Goal: Task Accomplishment & Management: Complete application form

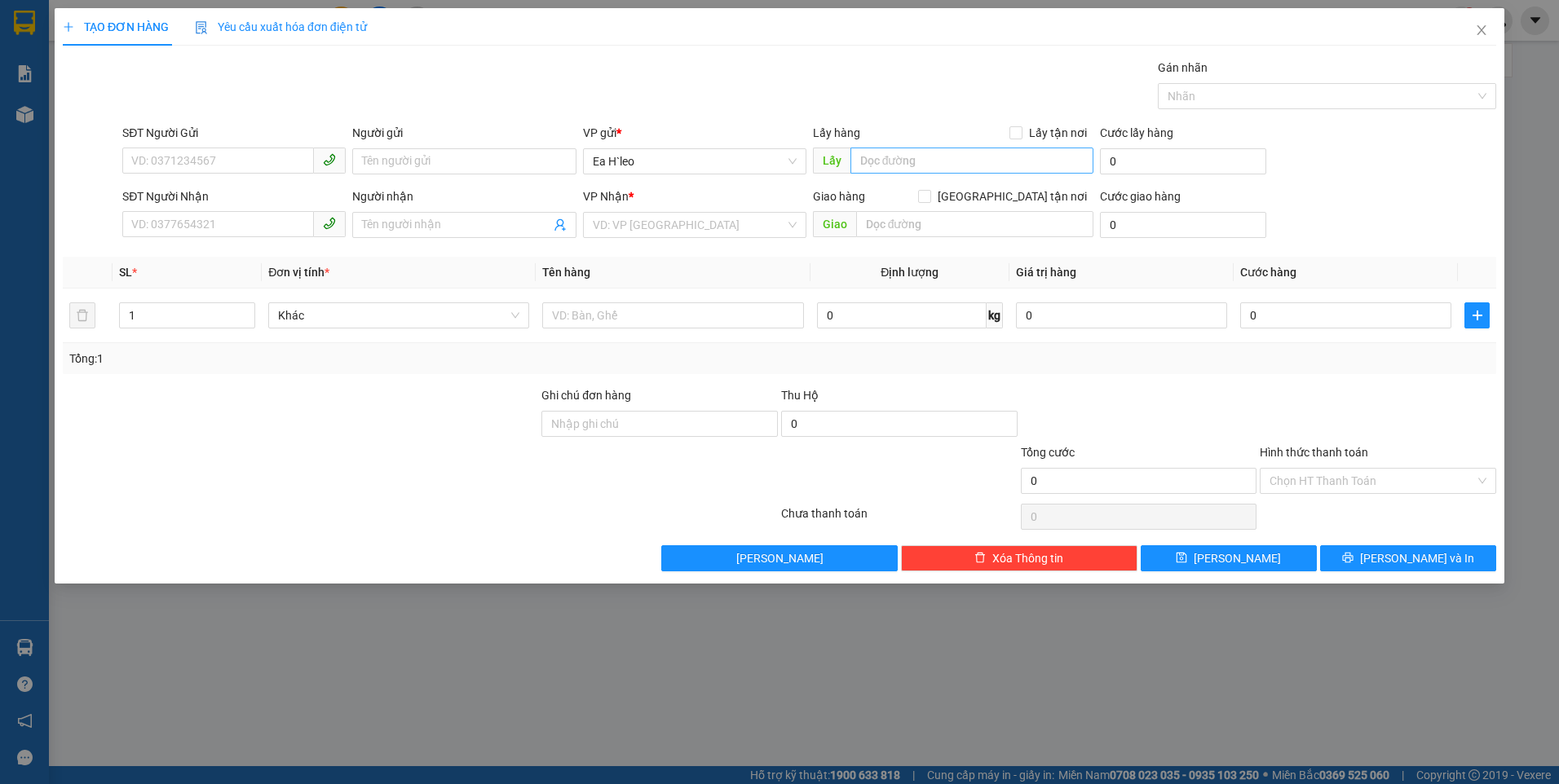
type input "c"
type input "C"
type input "b"
type input "Bách Hóa Xanh 72"
click at [939, 233] on input "text" at bounding box center [975, 224] width 238 height 26
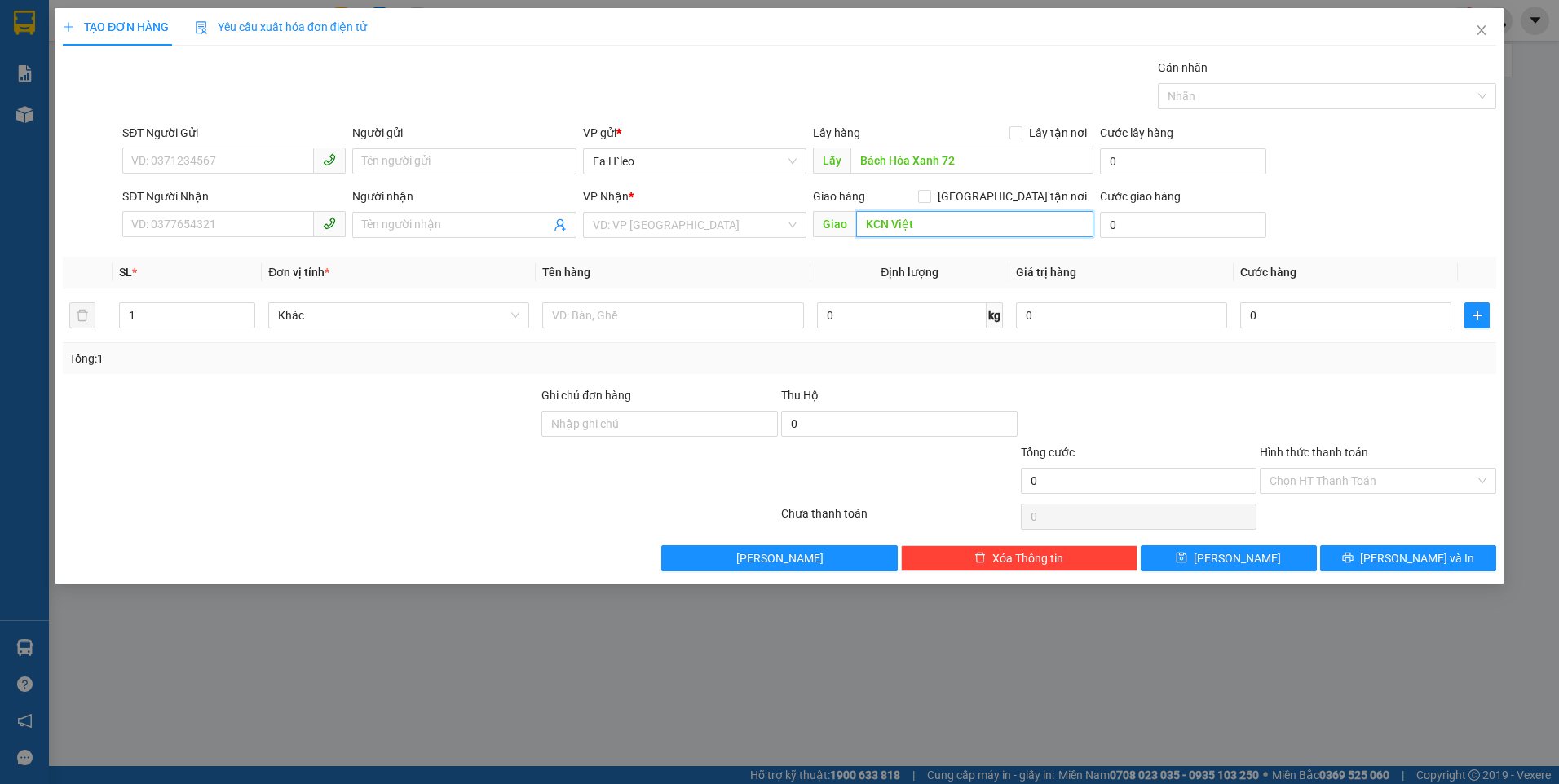
click at [939, 233] on input "KCN Việt" at bounding box center [975, 224] width 238 height 26
click at [930, 216] on input "KCN Việt" at bounding box center [975, 224] width 238 height 26
type input "KCN Việt Hương"
click at [755, 229] on input "search" at bounding box center [689, 225] width 192 height 25
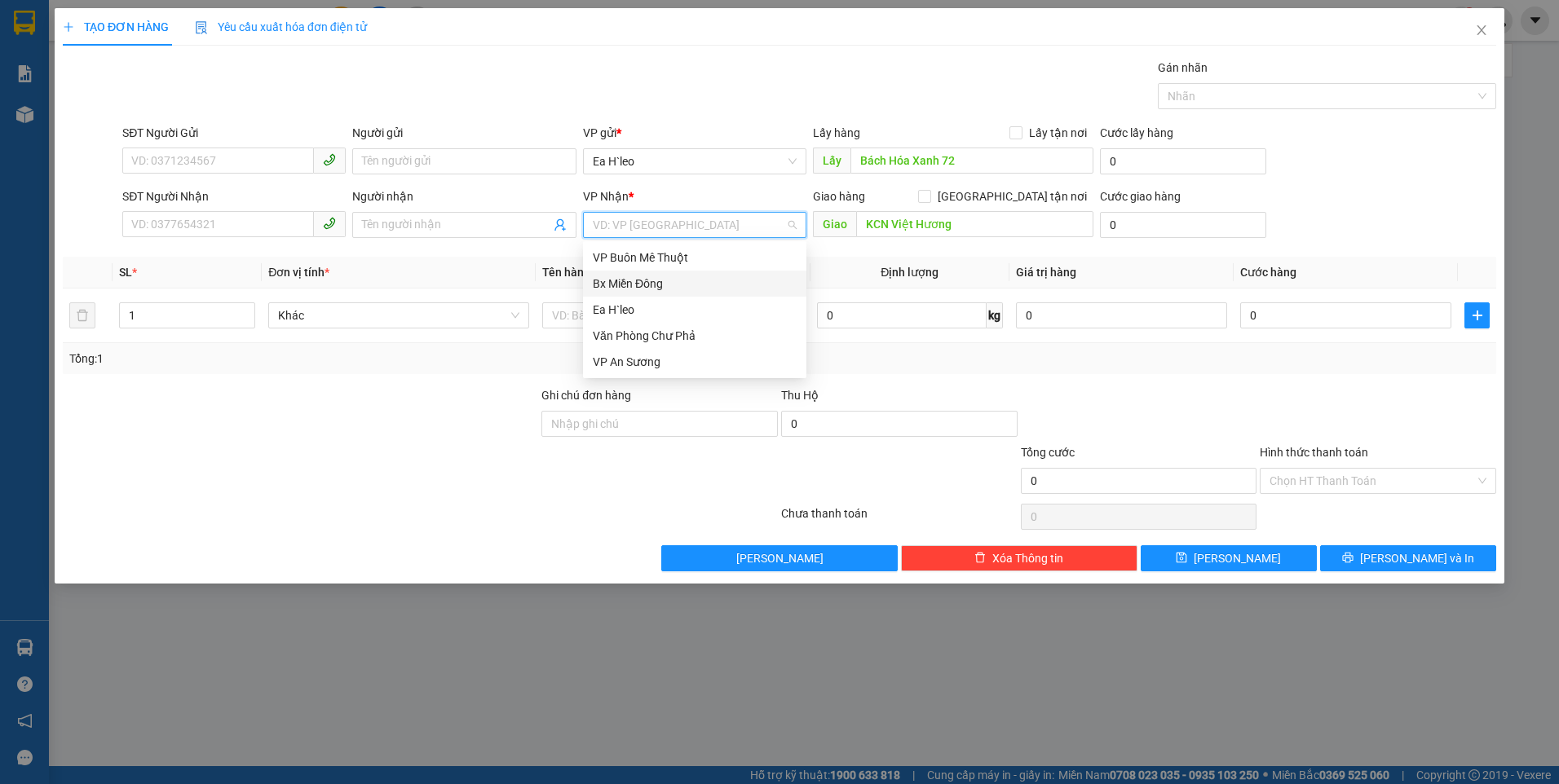
click at [743, 284] on div "Bx Miền Đông" at bounding box center [694, 283] width 204 height 18
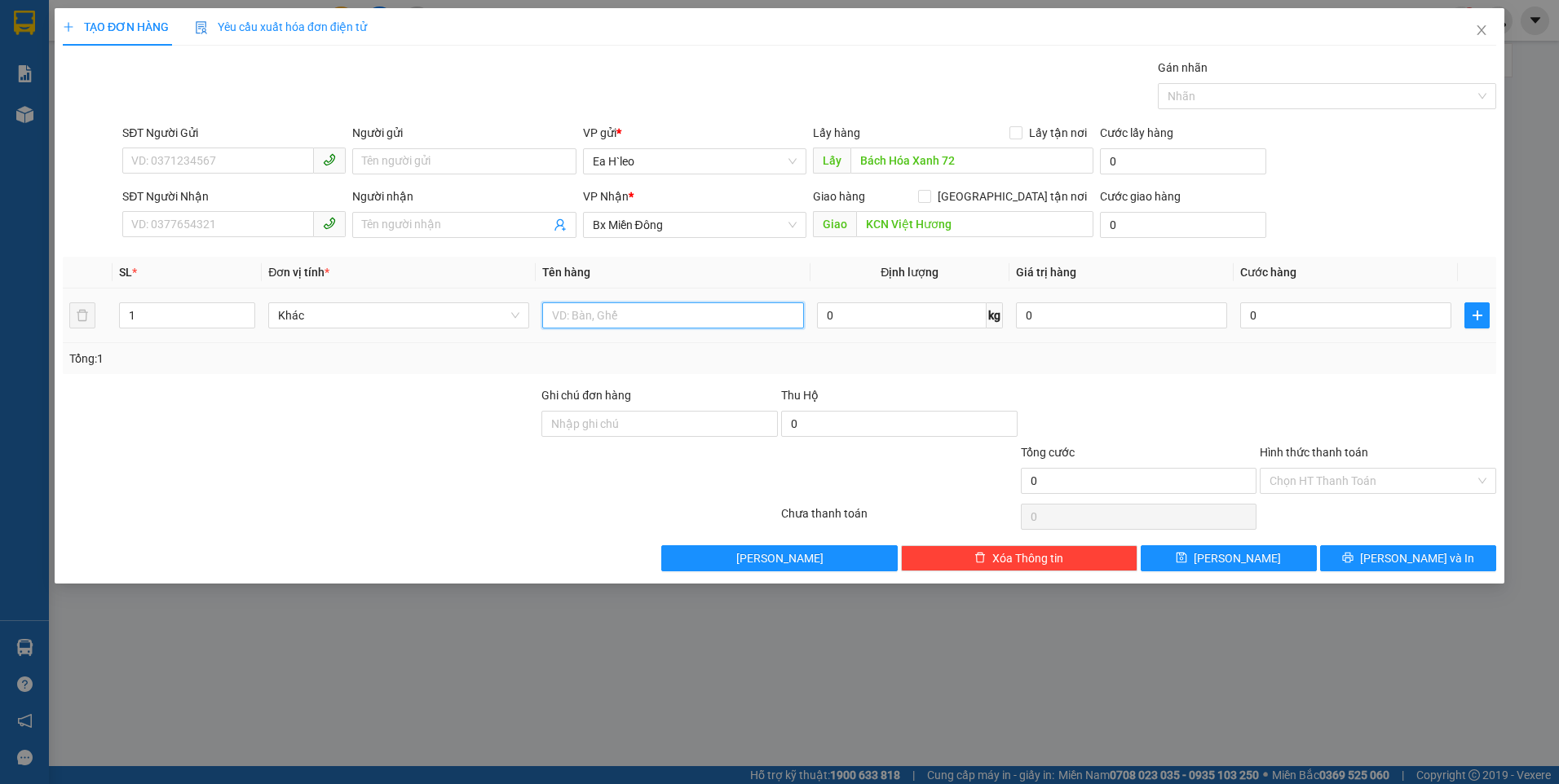
click at [642, 316] on input "text" at bounding box center [672, 315] width 261 height 26
type input "1 Thùng"
click at [250, 162] on input "SĐT Người Gửi" at bounding box center [218, 160] width 191 height 26
paste input "0942501235"
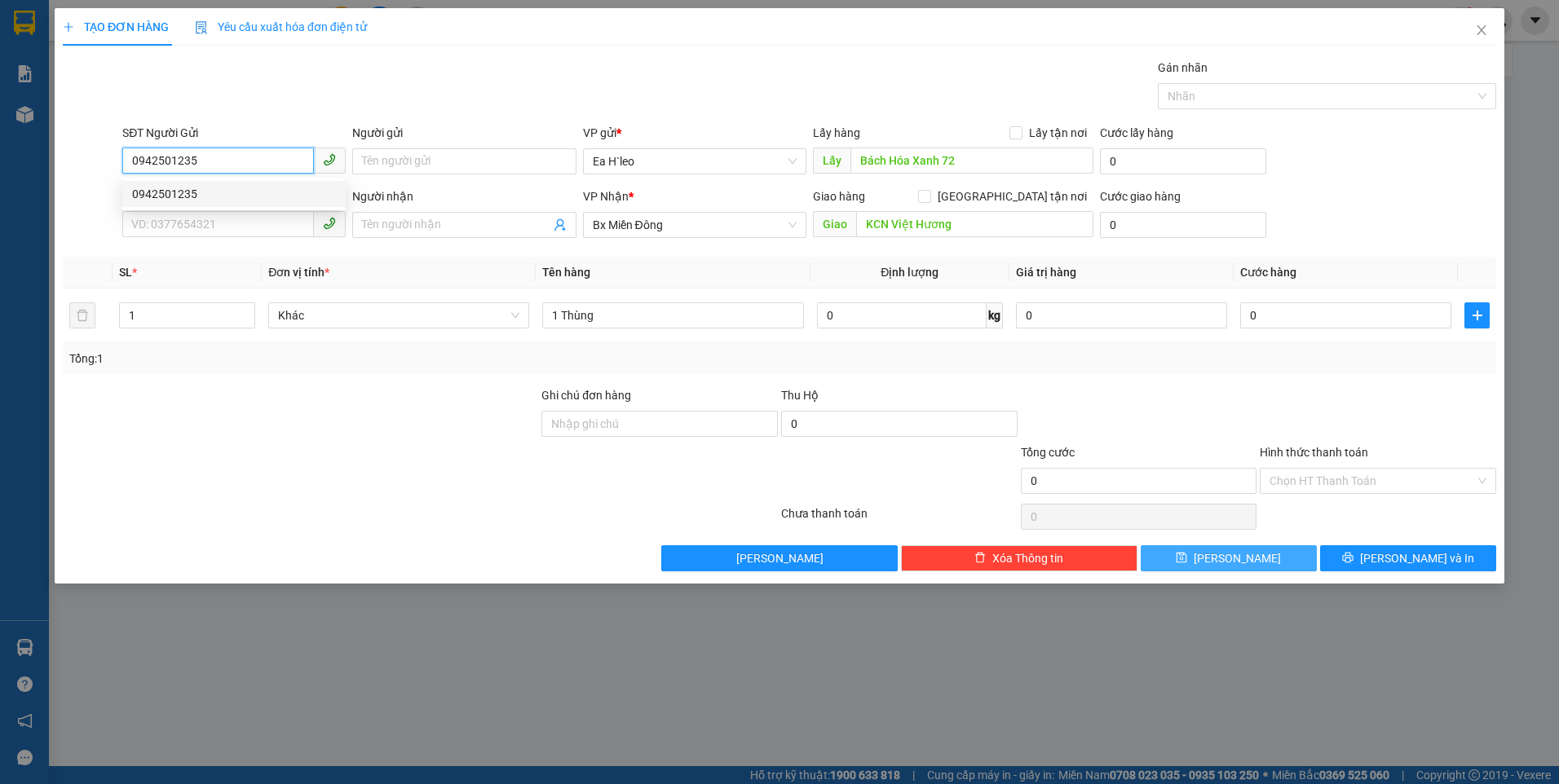
type input "0942501235"
click at [1241, 554] on span "[PERSON_NAME]" at bounding box center [1237, 557] width 87 height 18
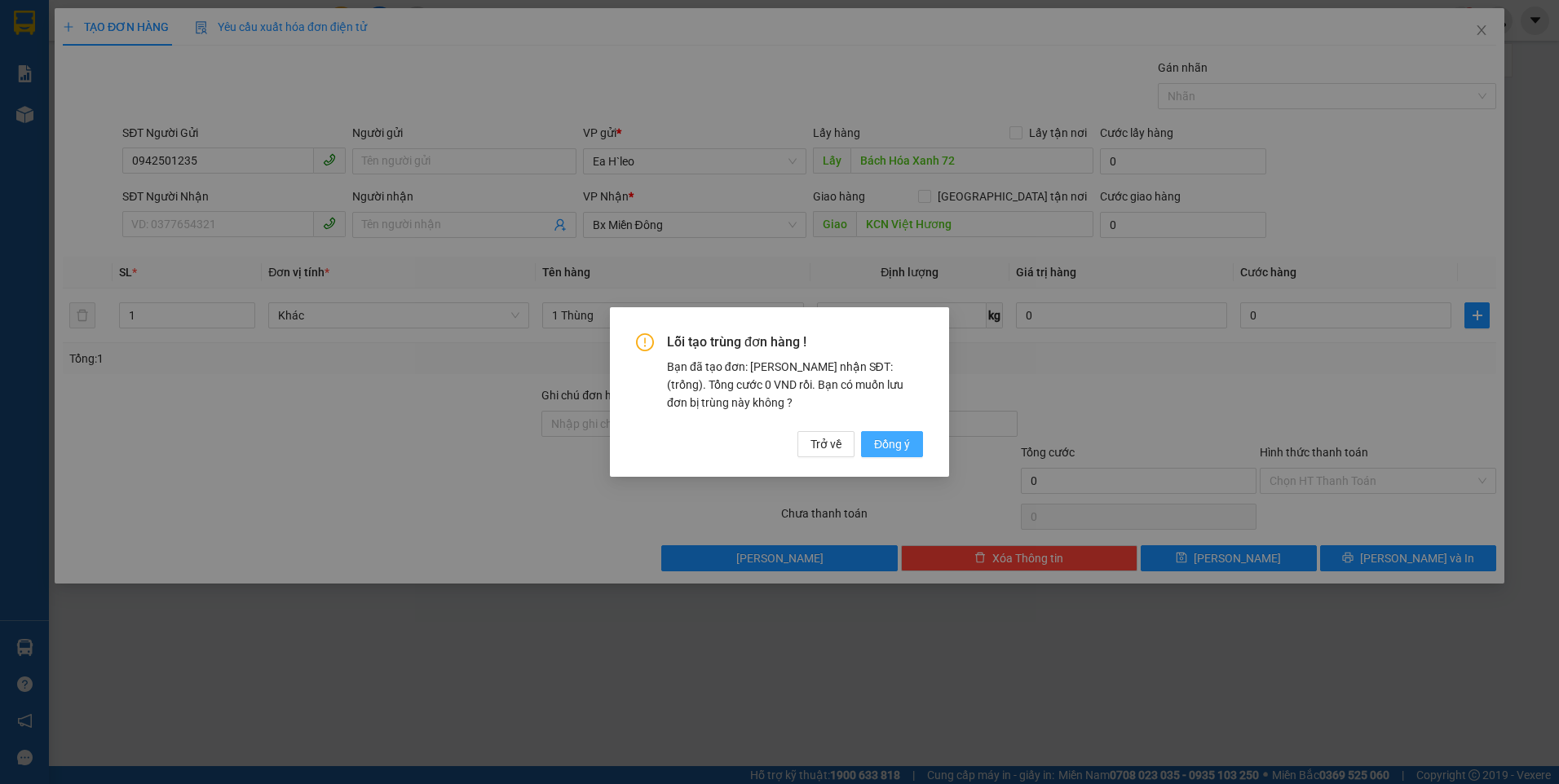
click at [887, 444] on span "Đồng ý" at bounding box center [892, 444] width 36 height 18
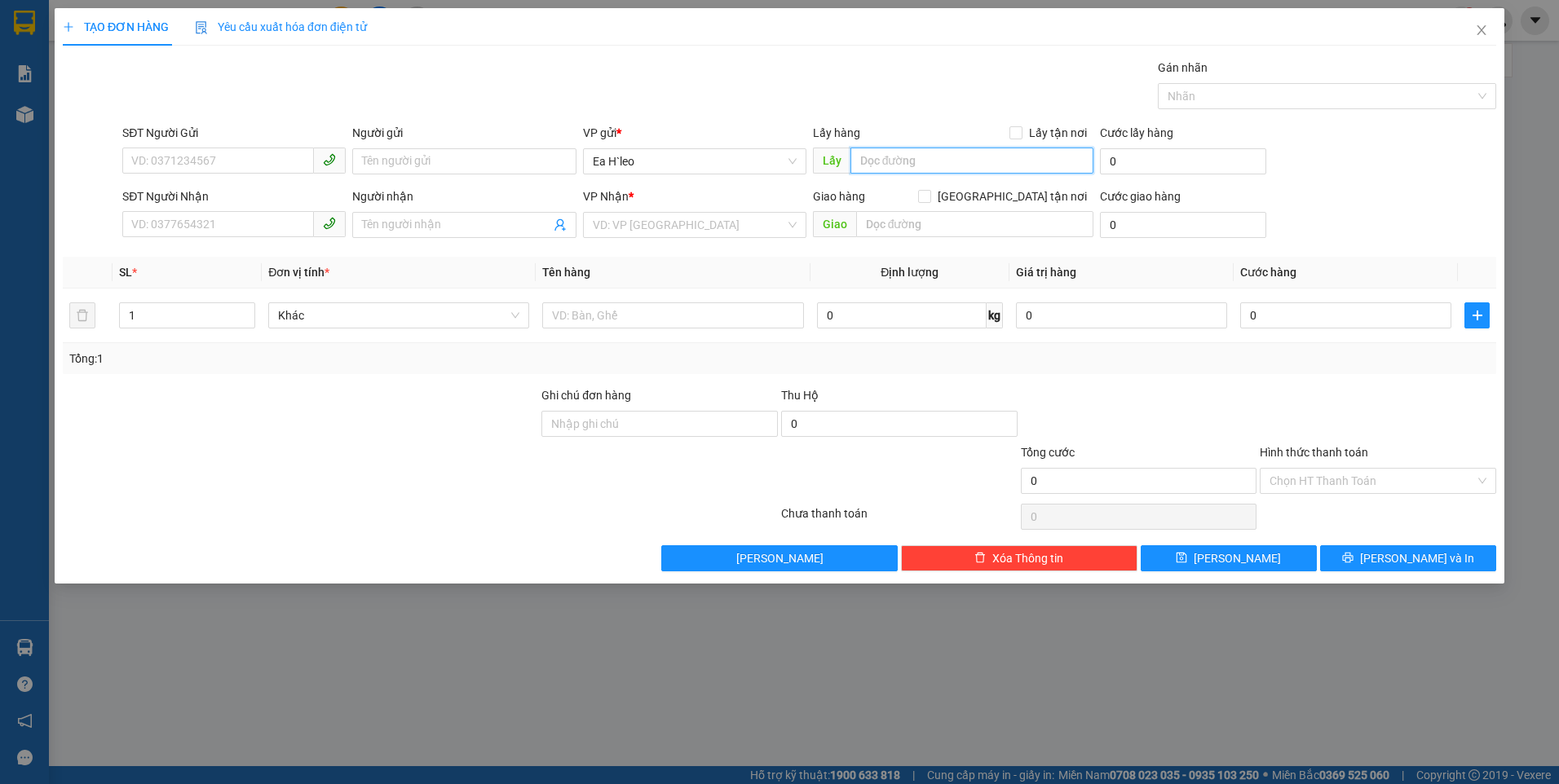
click at [896, 163] on input "text" at bounding box center [972, 160] width 244 height 26
type input "Cổng Esia"
click at [753, 223] on input "search" at bounding box center [689, 225] width 192 height 25
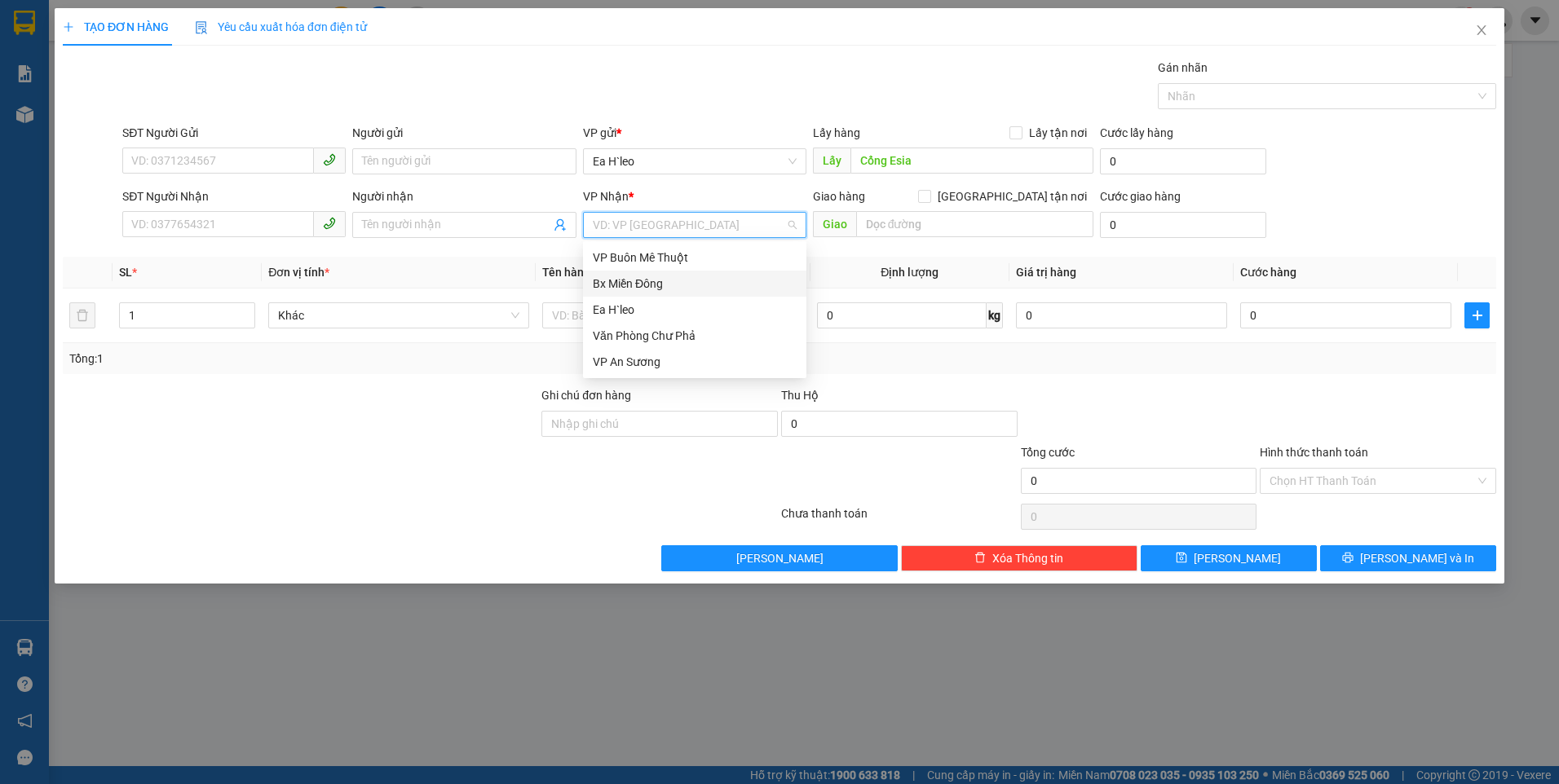
click at [754, 280] on div "Bx Miền Đông" at bounding box center [694, 283] width 204 height 18
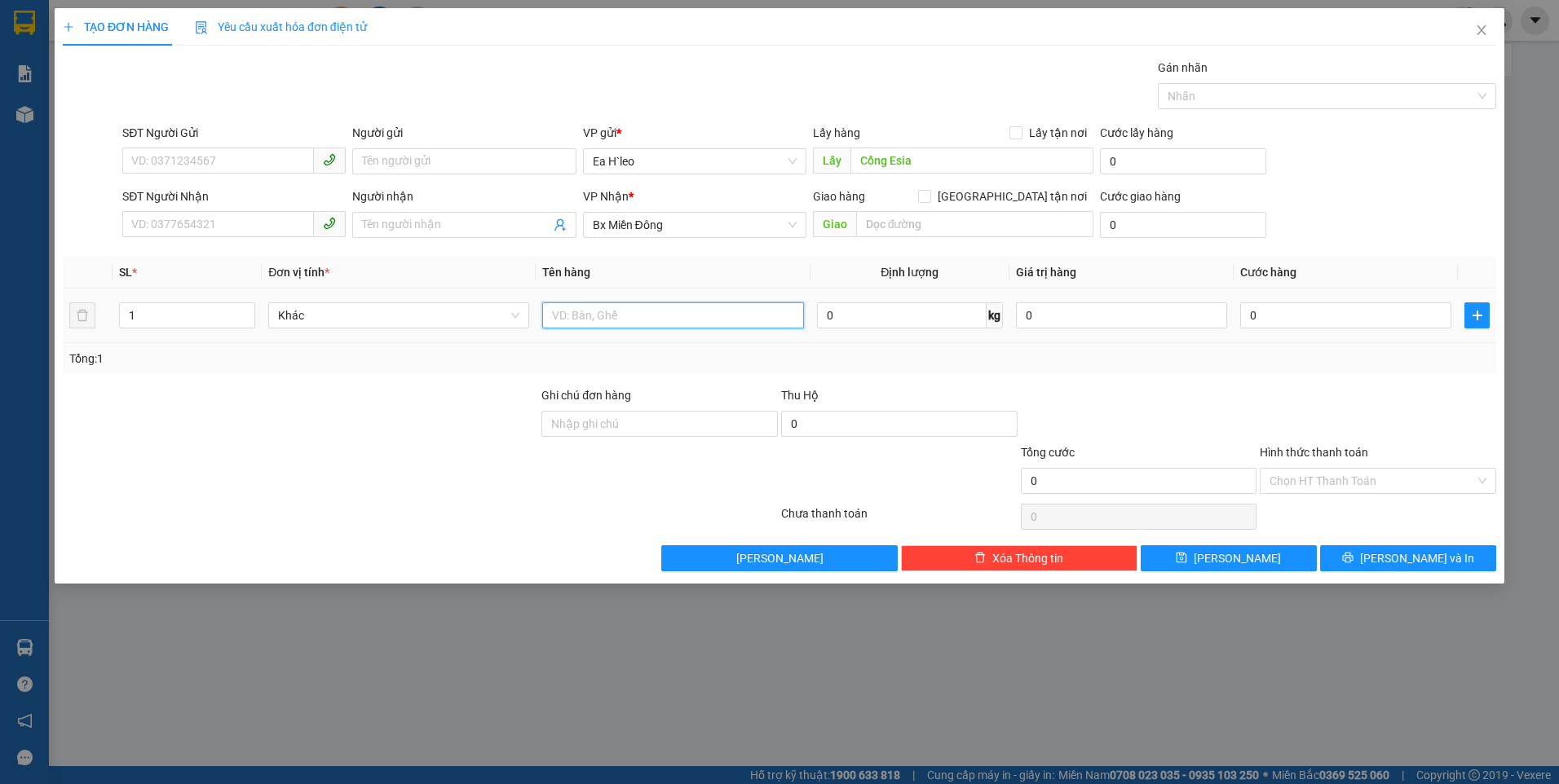
click at [670, 324] on input "text" at bounding box center [672, 315] width 261 height 26
type input "2 Thùng"
click at [275, 163] on input "SĐT Người Gửi" at bounding box center [218, 160] width 191 height 26
paste input "0364233526"
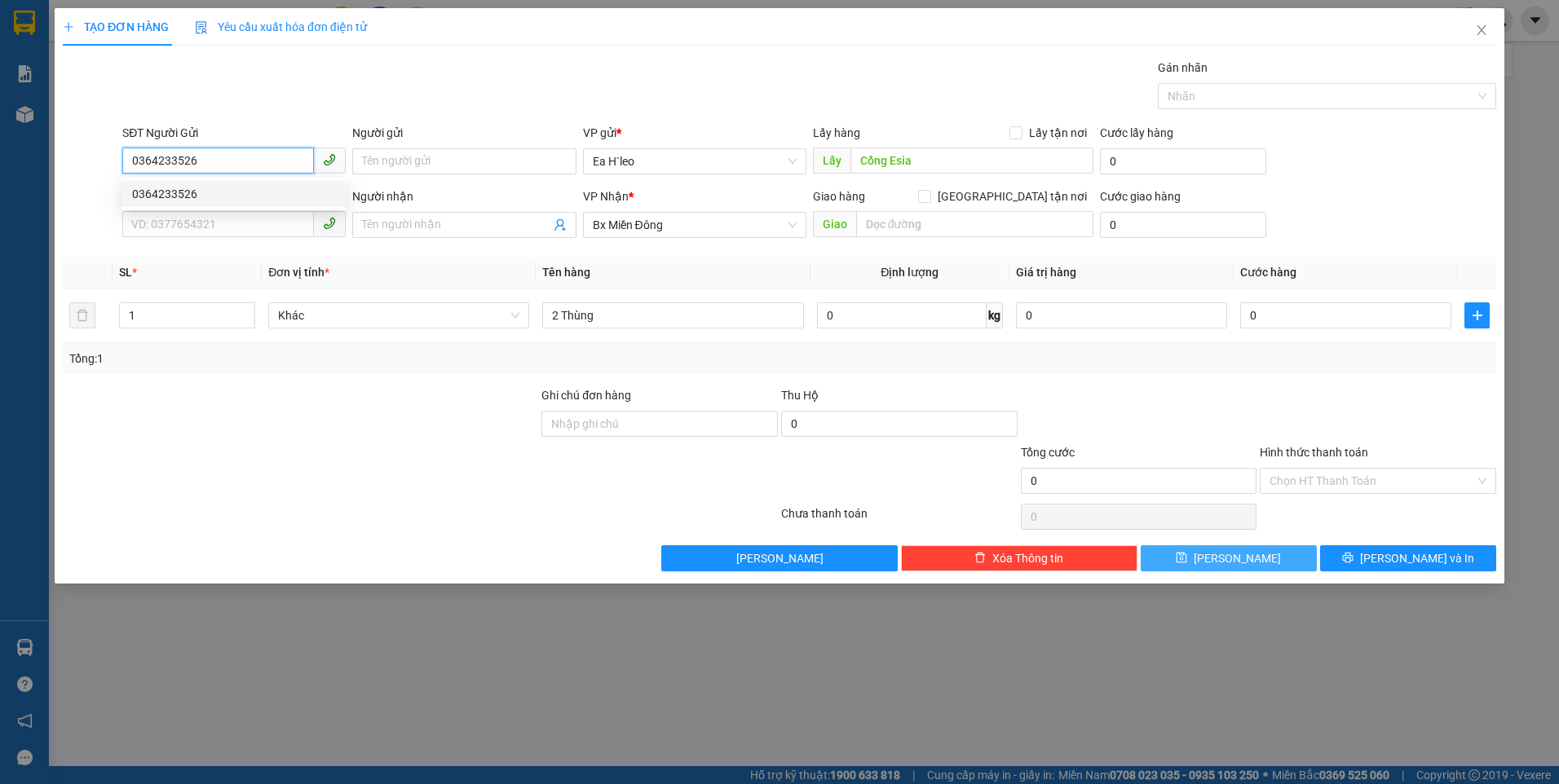
type input "0364233526"
click at [1231, 560] on span "[PERSON_NAME]" at bounding box center [1237, 557] width 87 height 18
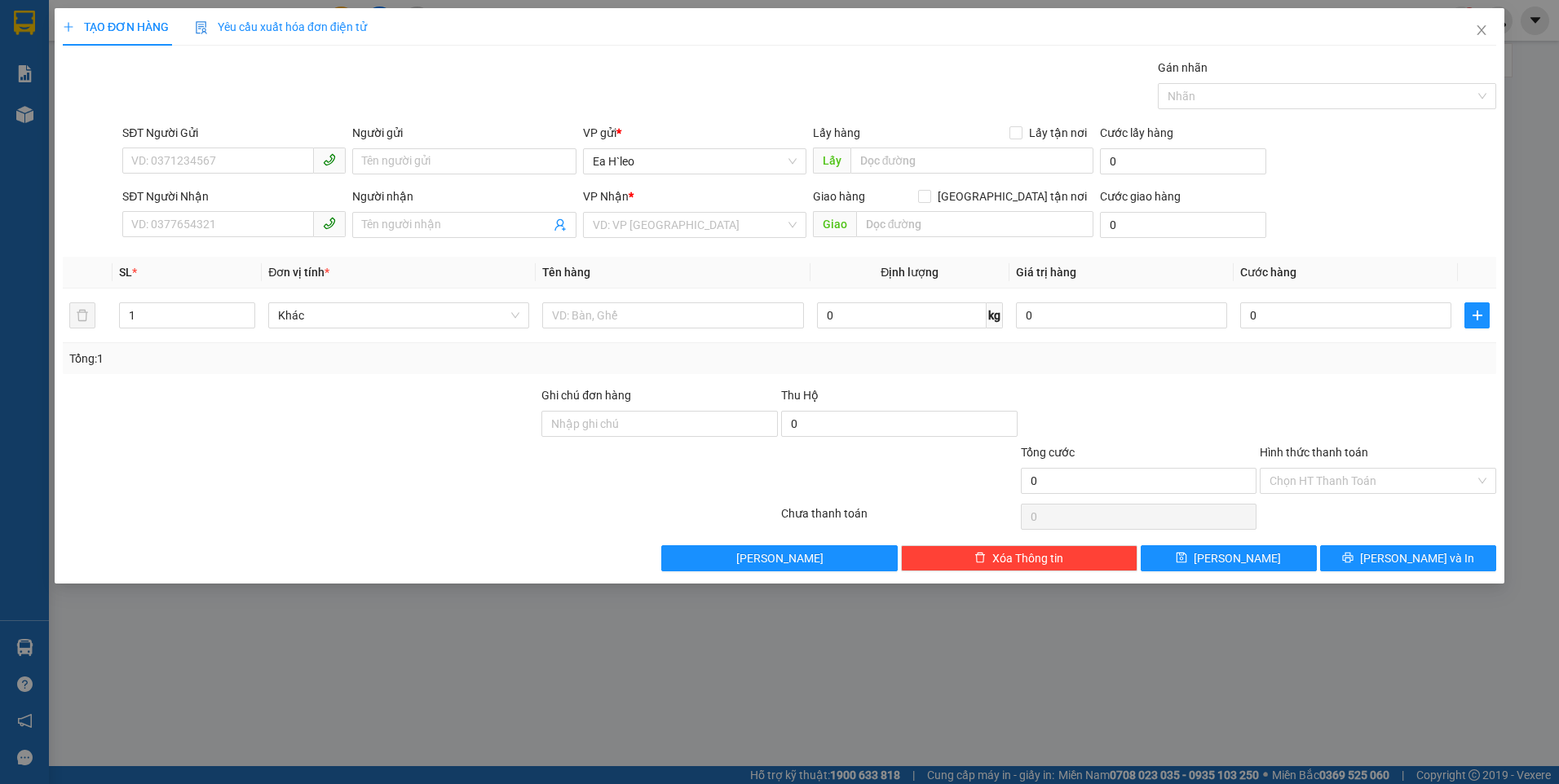
click at [1223, 680] on div "TẠO ĐƠN HÀNG Yêu cầu xuất hóa đơn điện tử Transit Pickup Surcharge Ids Transit …" at bounding box center [780, 392] width 1559 height 784
